Goal: Information Seeking & Learning: Learn about a topic

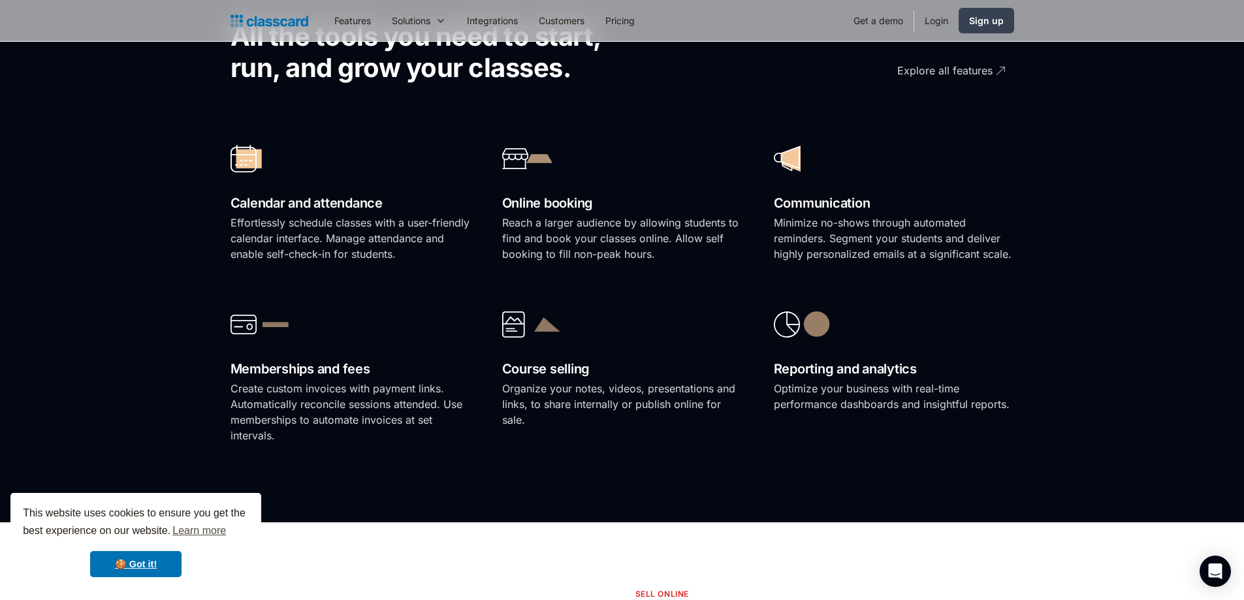
scroll to position [4293, 0]
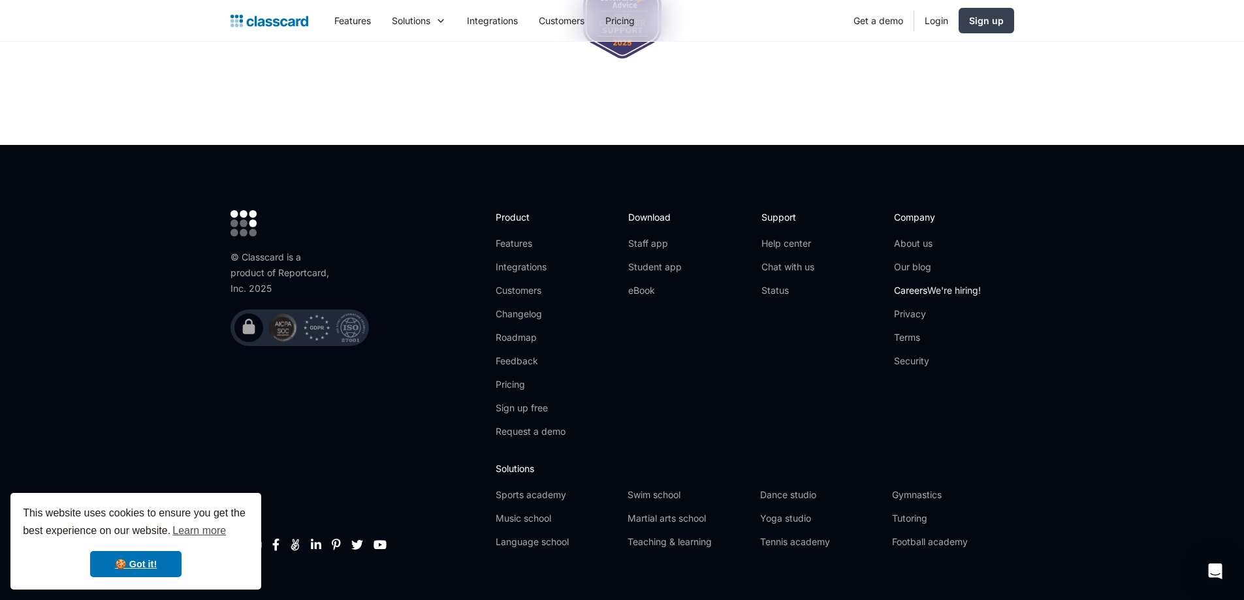
click at [919, 284] on link "Careers We're hiring!" at bounding box center [937, 290] width 87 height 13
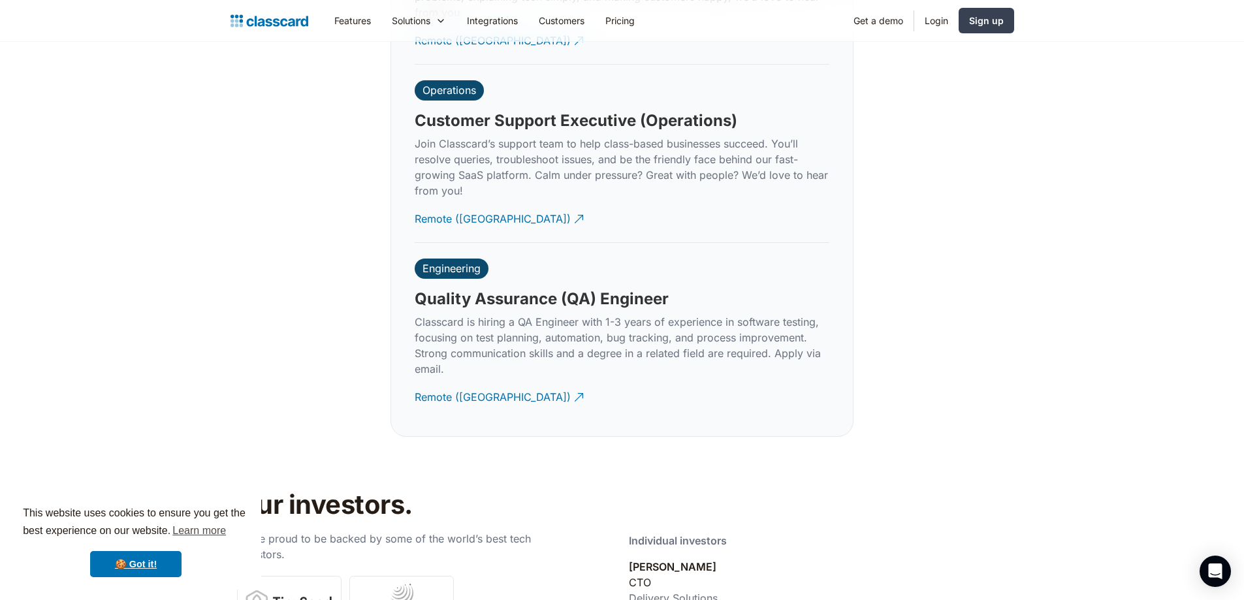
scroll to position [4049, 0]
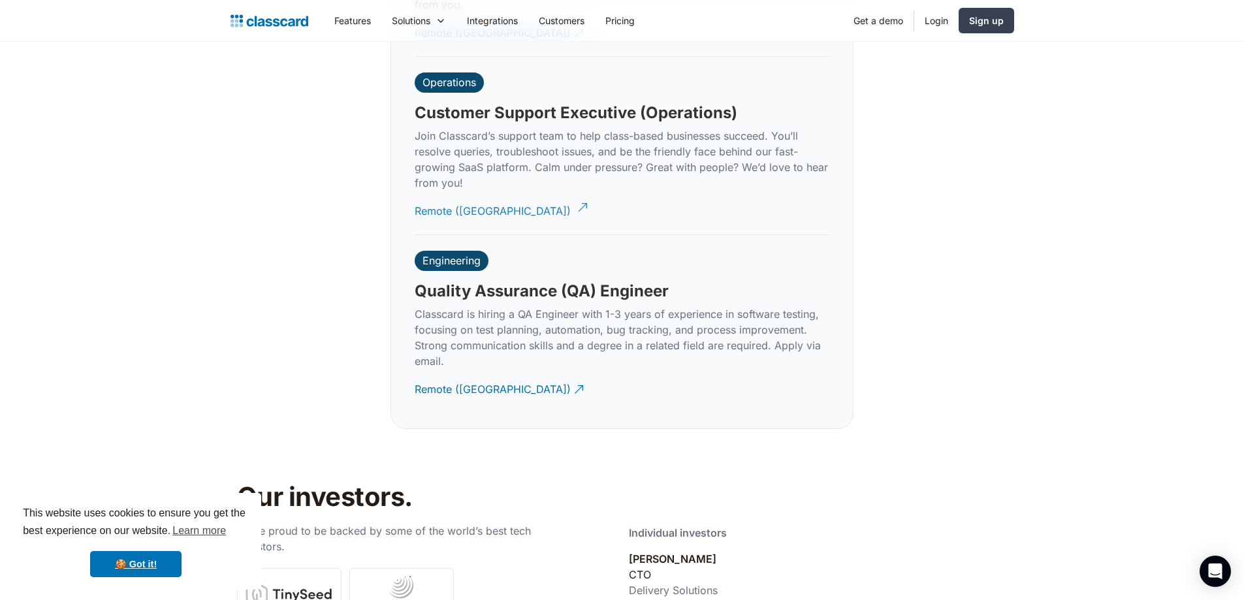
click at [470, 197] on div "Remote (India)" at bounding box center [493, 205] width 156 height 25
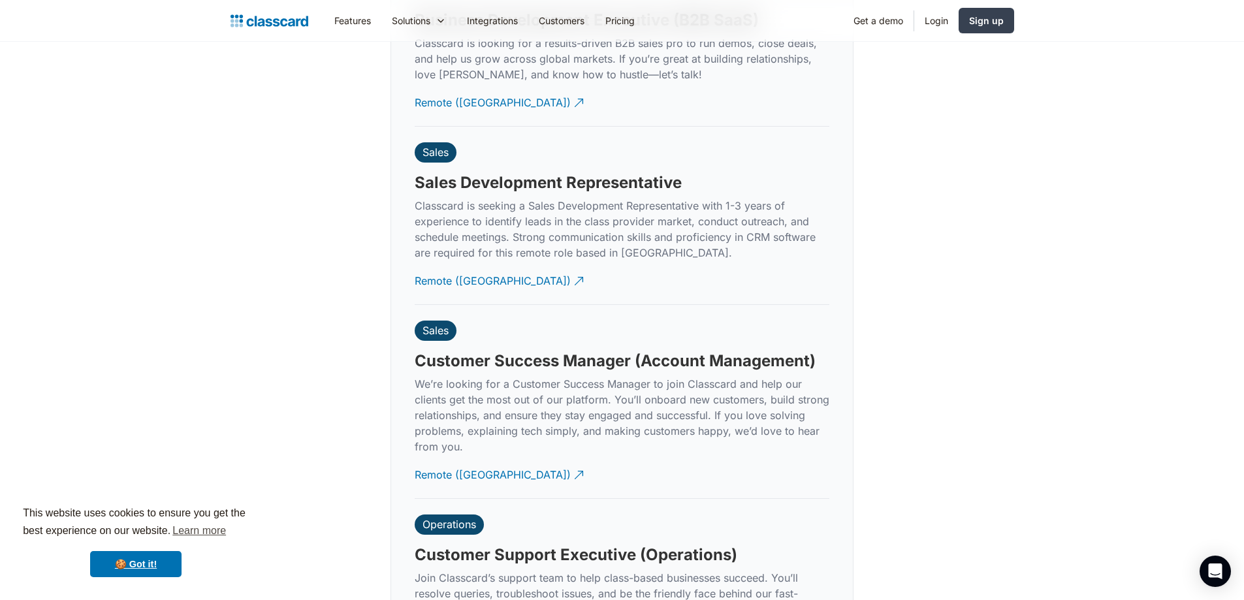
scroll to position [3592, 0]
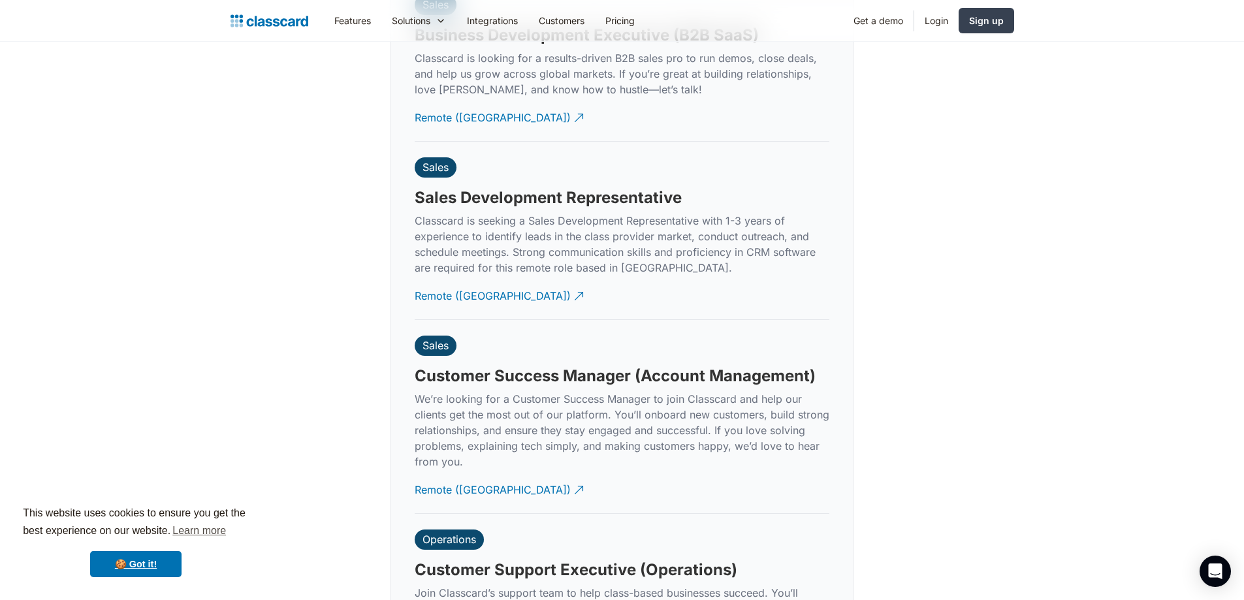
click at [598, 367] on h3 "Customer Success Manager (Account Management)" at bounding box center [615, 376] width 401 height 20
click at [477, 480] on div "Remote (India)" at bounding box center [493, 484] width 156 height 25
